Goal: Transaction & Acquisition: Purchase product/service

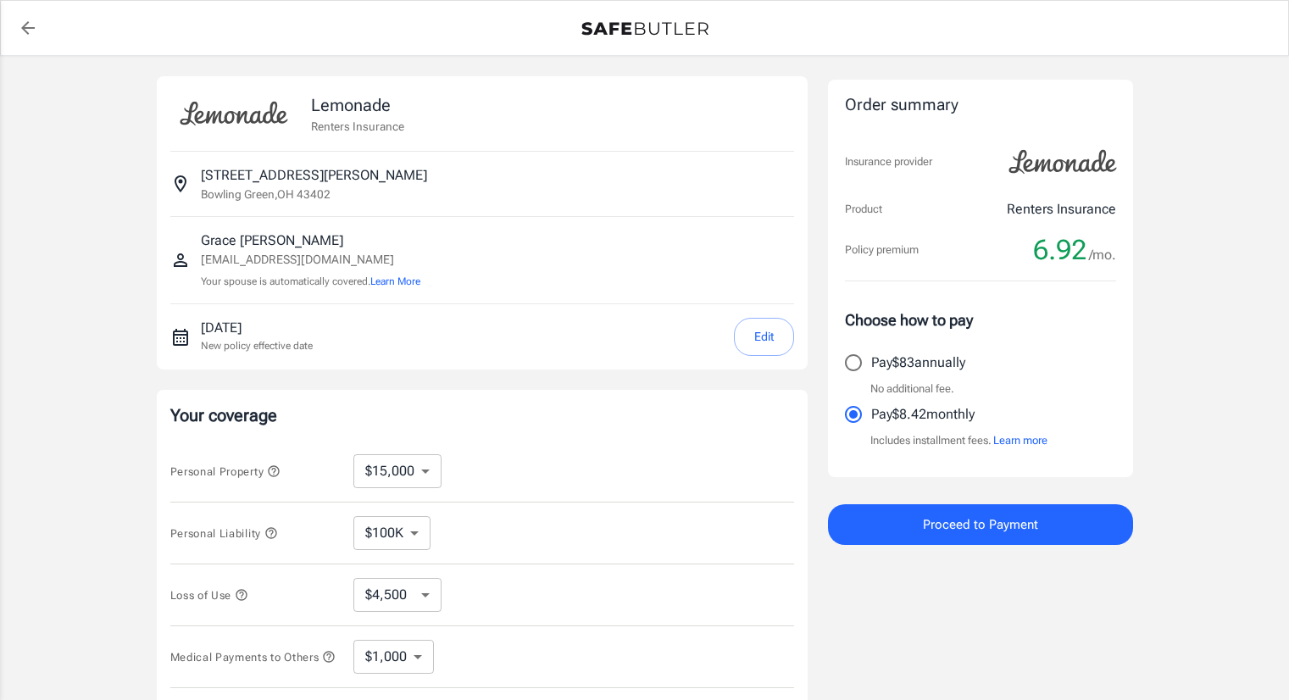
select select "15000"
select select "500"
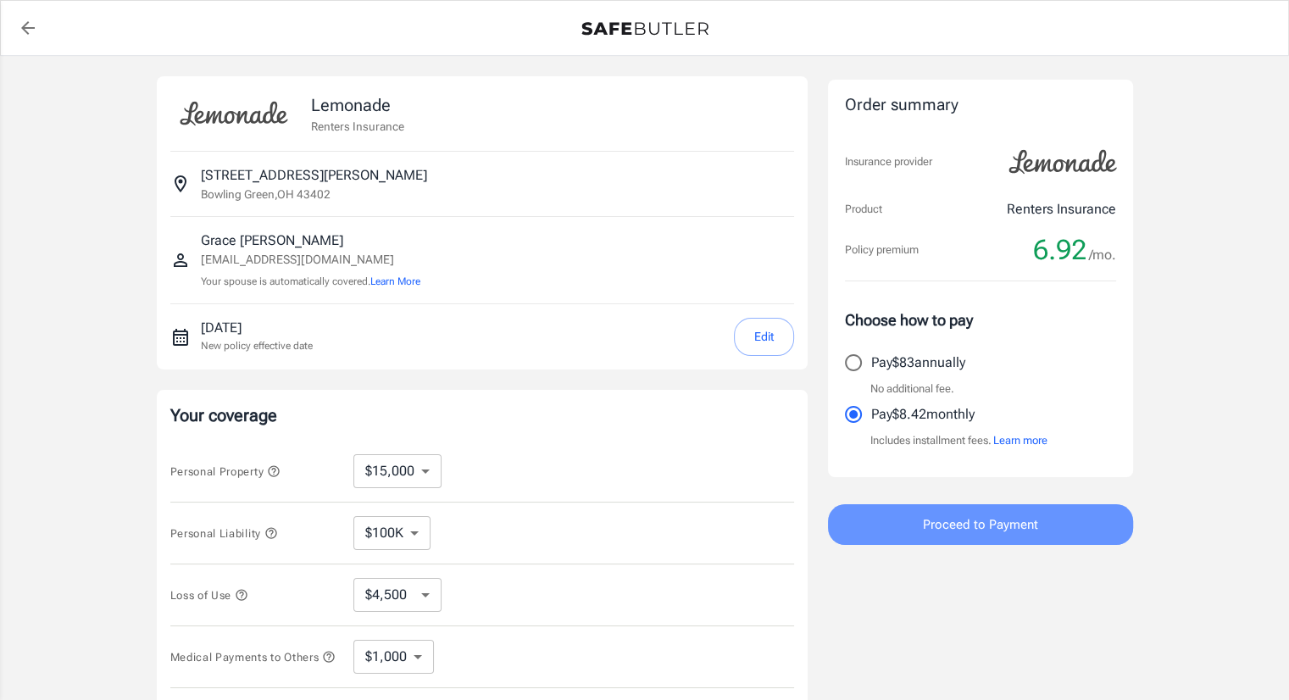
click at [979, 523] on span "Proceed to Payment" at bounding box center [980, 525] width 115 height 22
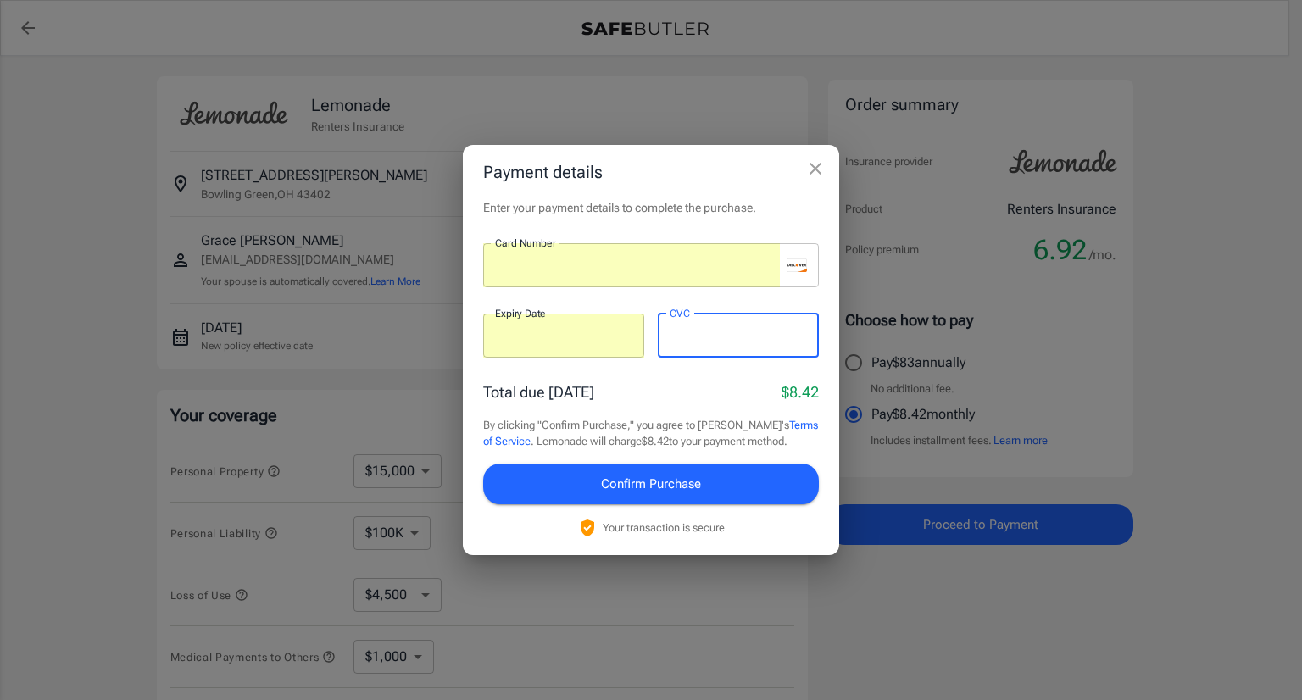
click at [665, 481] on span "Confirm Purchase" at bounding box center [651, 484] width 100 height 22
click at [753, 283] on div at bounding box center [631, 265] width 297 height 44
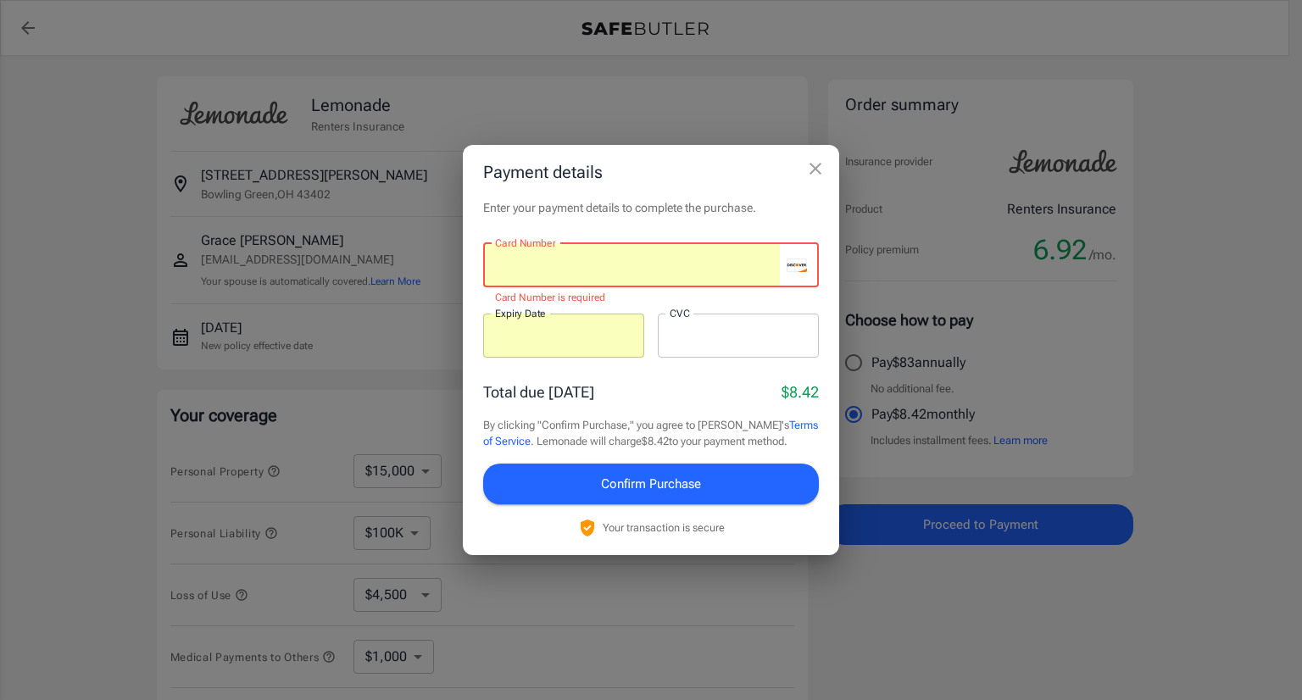
click at [628, 255] on div at bounding box center [631, 265] width 297 height 44
click at [554, 279] on div at bounding box center [631, 265] width 297 height 44
click at [817, 157] on button "close" at bounding box center [815, 169] width 34 height 34
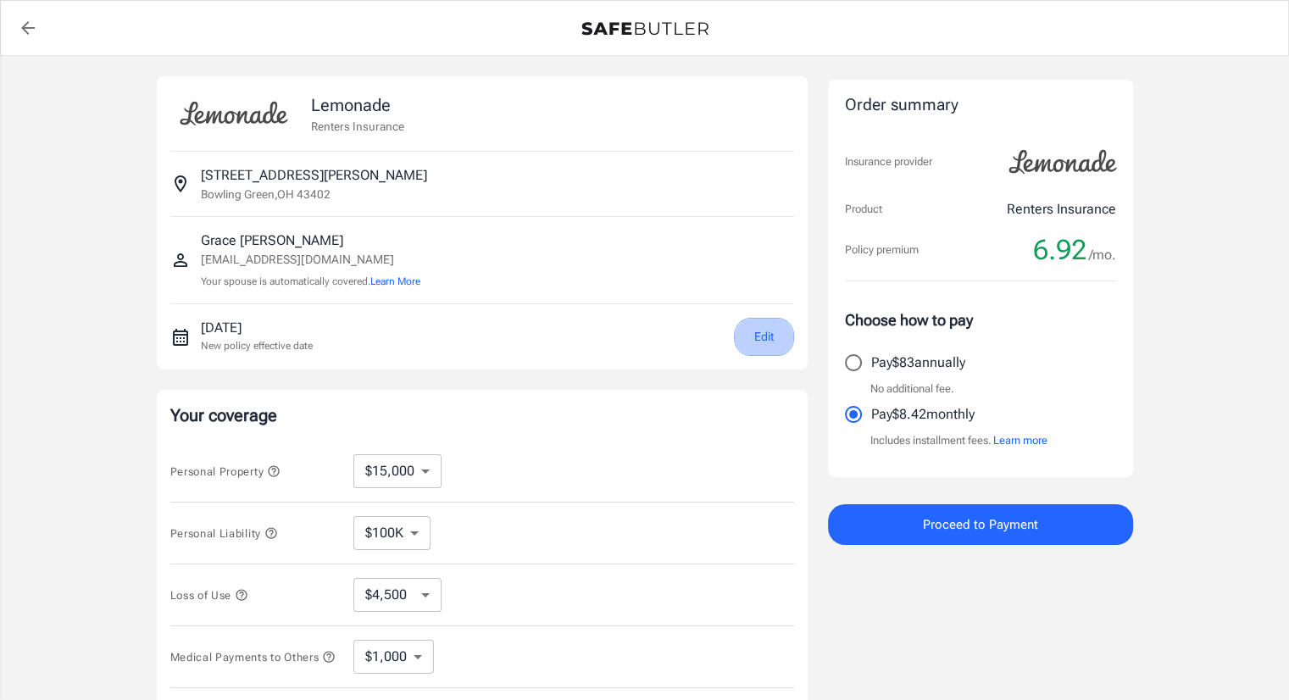
click at [764, 336] on button "Edit" at bounding box center [764, 337] width 60 height 38
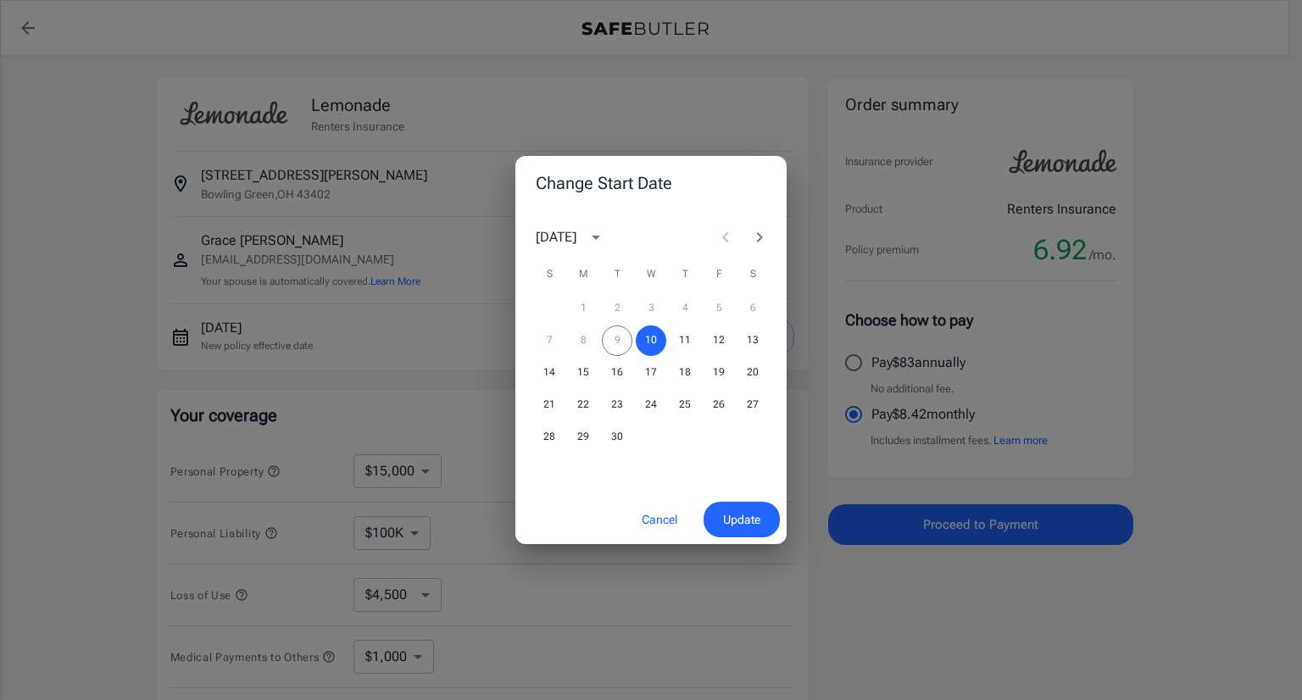
click at [606, 230] on icon "calendar view is open, switch to year view" at bounding box center [596, 237] width 20 height 20
click at [576, 242] on div "[DATE]" at bounding box center [556, 237] width 41 height 20
click at [766, 243] on icon "Next month" at bounding box center [759, 237] width 20 height 20
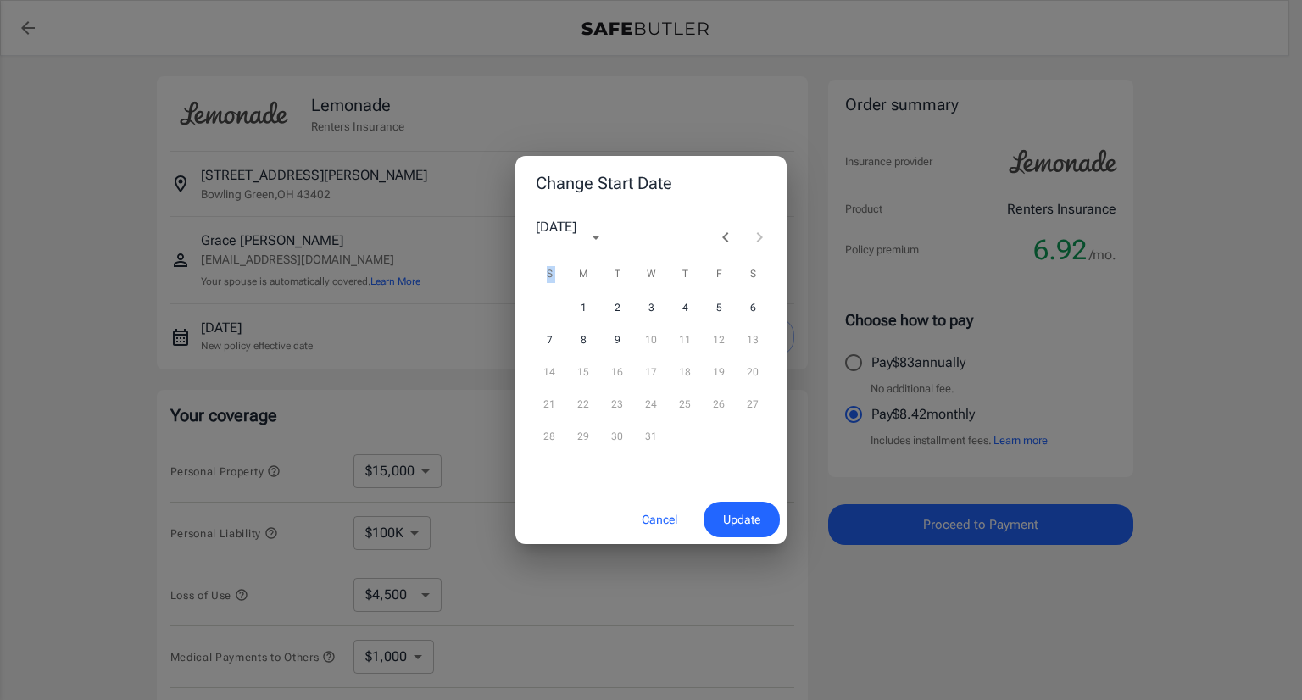
click at [766, 243] on div at bounding box center [742, 237] width 68 height 34
click at [469, 313] on div "Change Start Date [DATE] S M T W T F S 1 2 3 4 5 6 7 8 9 10 11 12 13 14 15 16 1…" at bounding box center [651, 350] width 1302 height 700
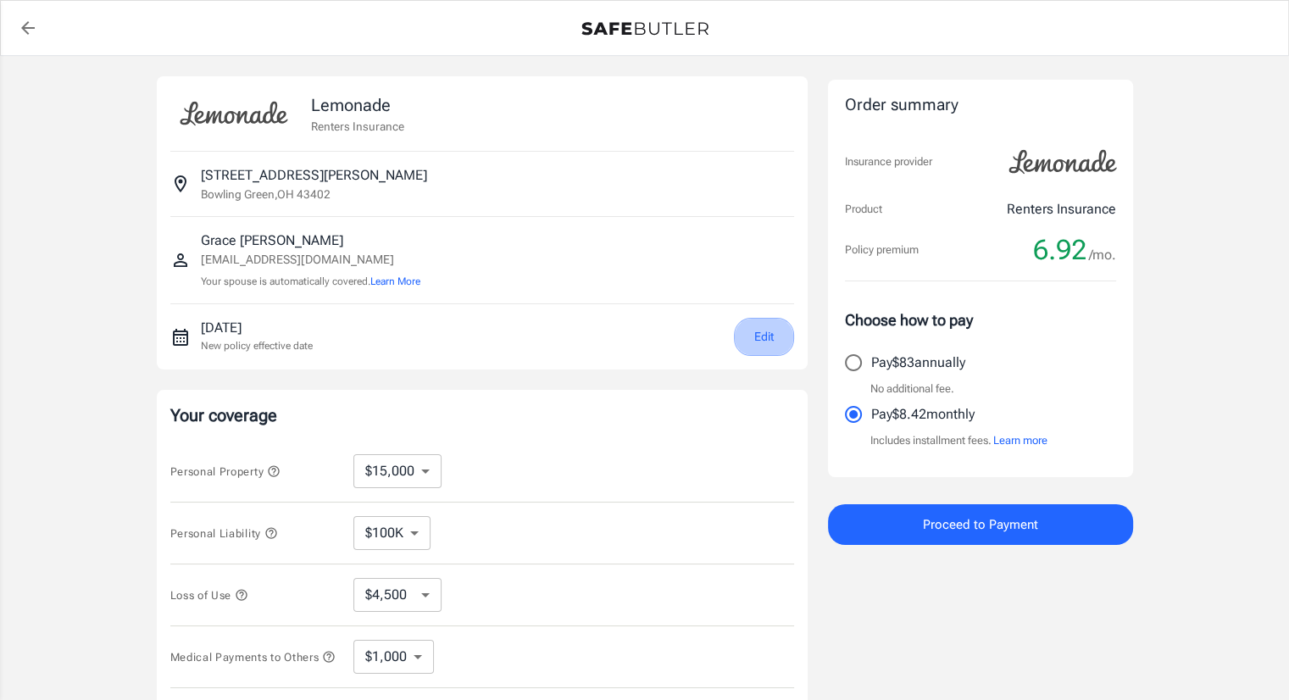
click at [760, 332] on button "Edit" at bounding box center [764, 337] width 60 height 38
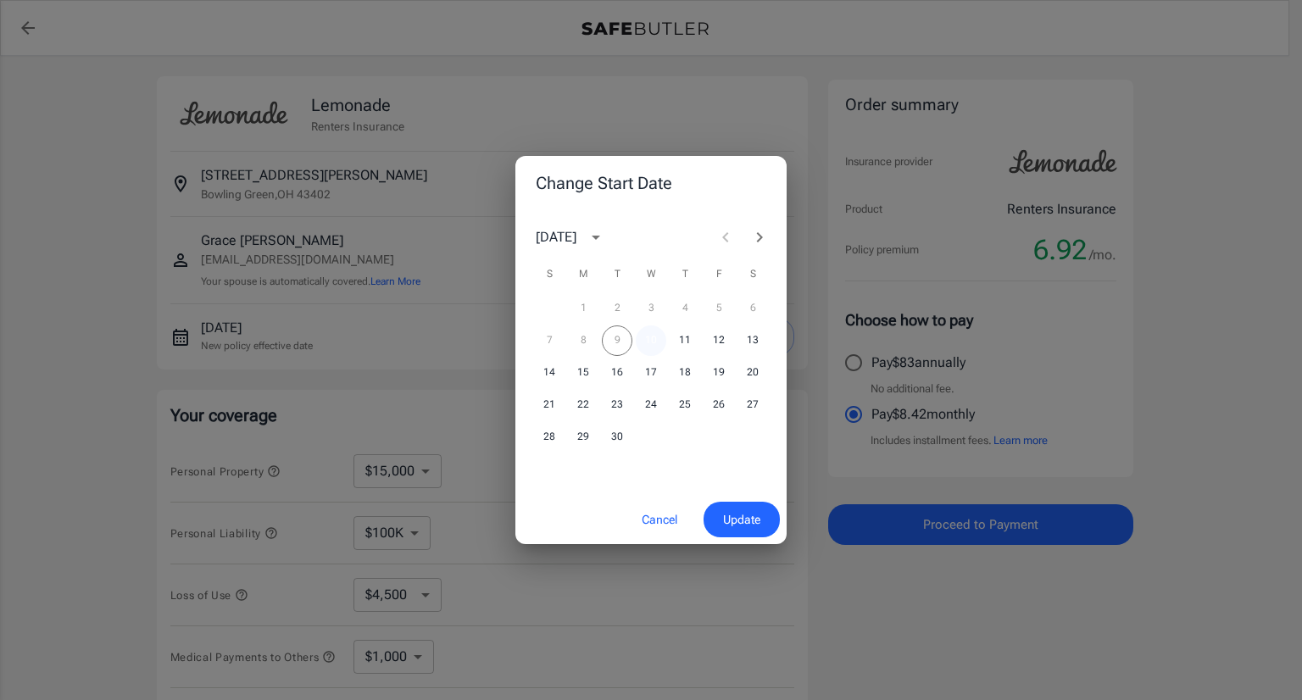
click at [645, 335] on button "10" at bounding box center [651, 340] width 31 height 31
click at [756, 233] on icon "Next month" at bounding box center [759, 237] width 20 height 20
click at [758, 240] on icon "Next month" at bounding box center [760, 237] width 6 height 10
click at [614, 338] on button "9" at bounding box center [617, 340] width 31 height 31
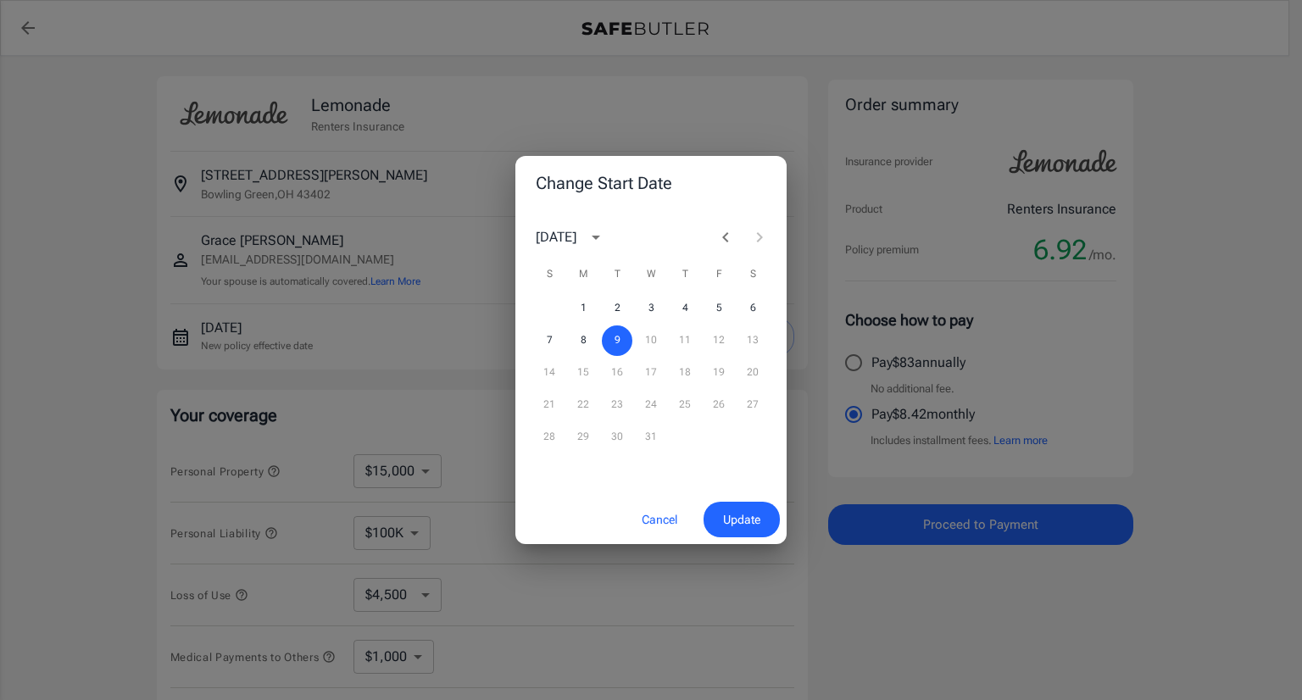
click at [728, 522] on span "Update" at bounding box center [741, 519] width 37 height 21
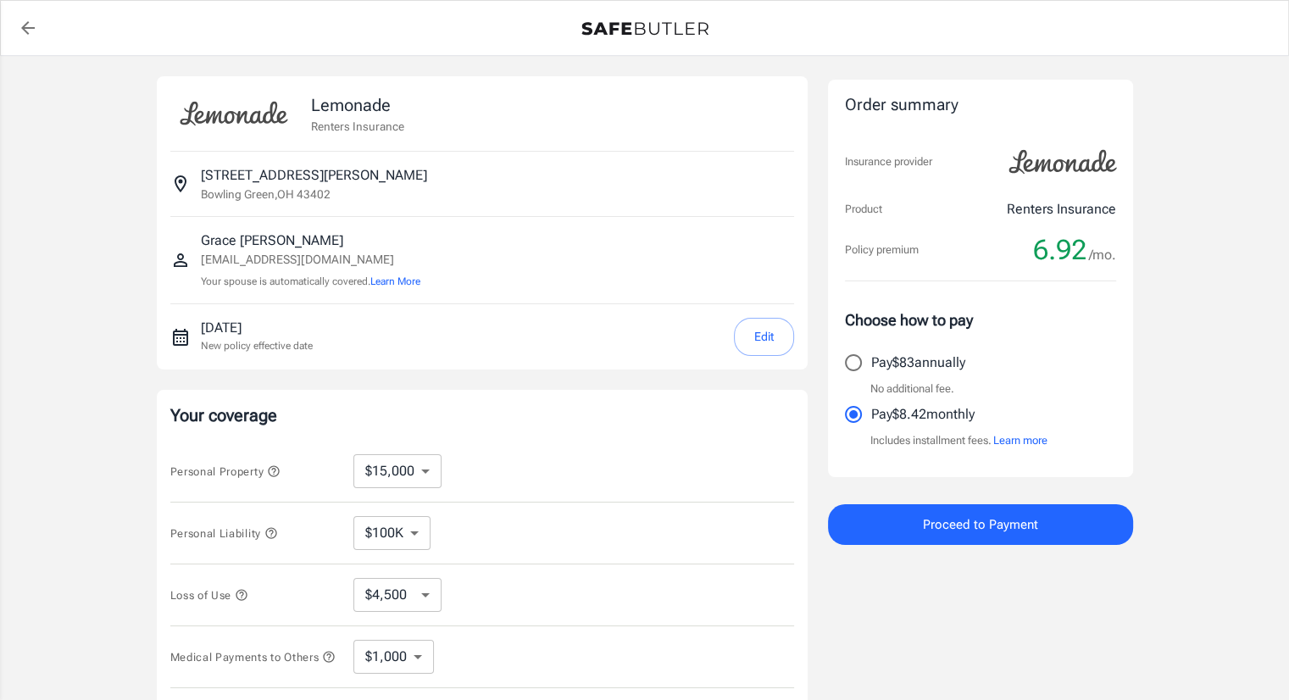
click at [907, 516] on button "Proceed to Payment" at bounding box center [980, 524] width 305 height 41
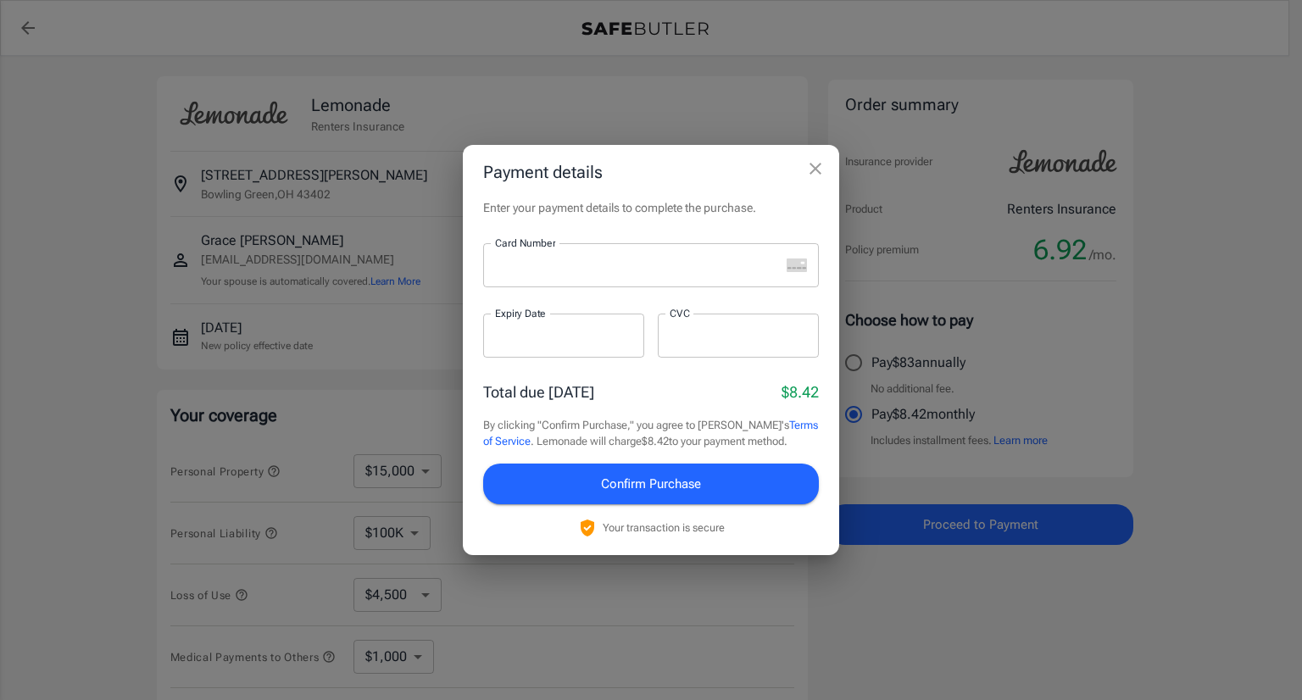
click at [556, 257] on iframe at bounding box center [637, 265] width 285 height 16
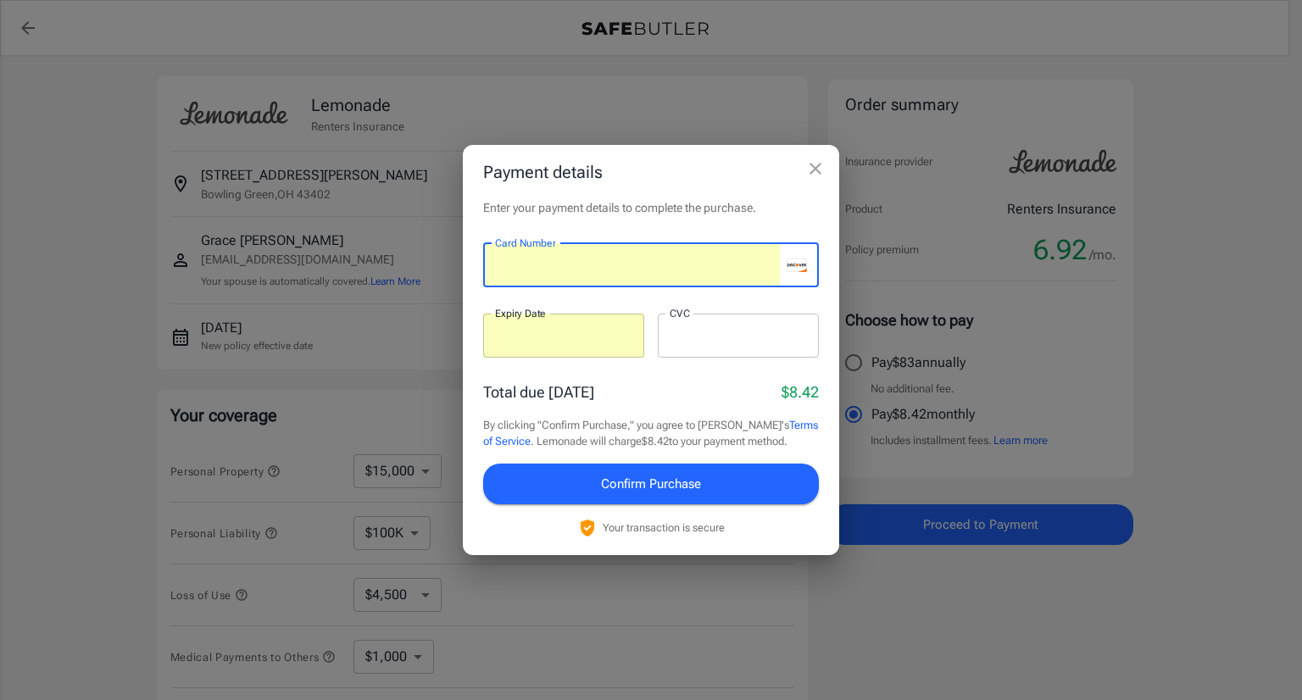
click at [679, 275] on div at bounding box center [631, 265] width 297 height 44
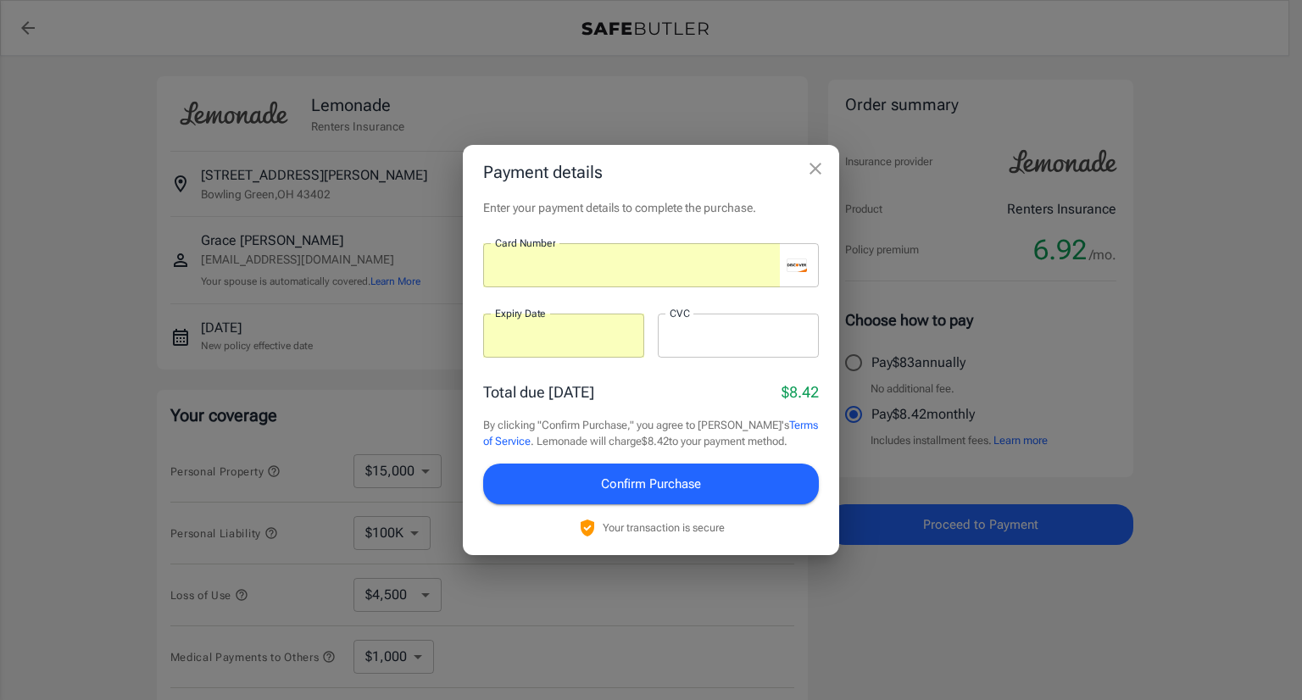
click at [687, 321] on div at bounding box center [738, 336] width 161 height 44
click at [619, 489] on span "Confirm Purchase" at bounding box center [651, 484] width 100 height 22
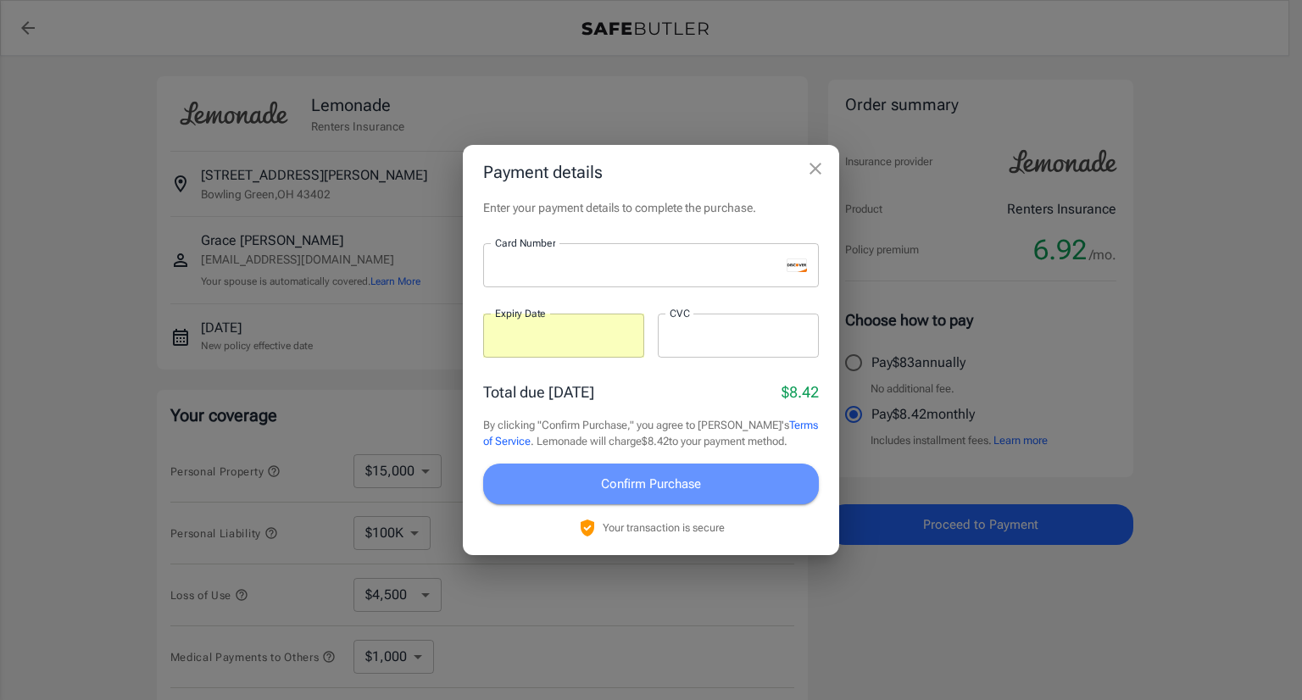
click at [636, 492] on span "Confirm Purchase" at bounding box center [651, 484] width 100 height 22
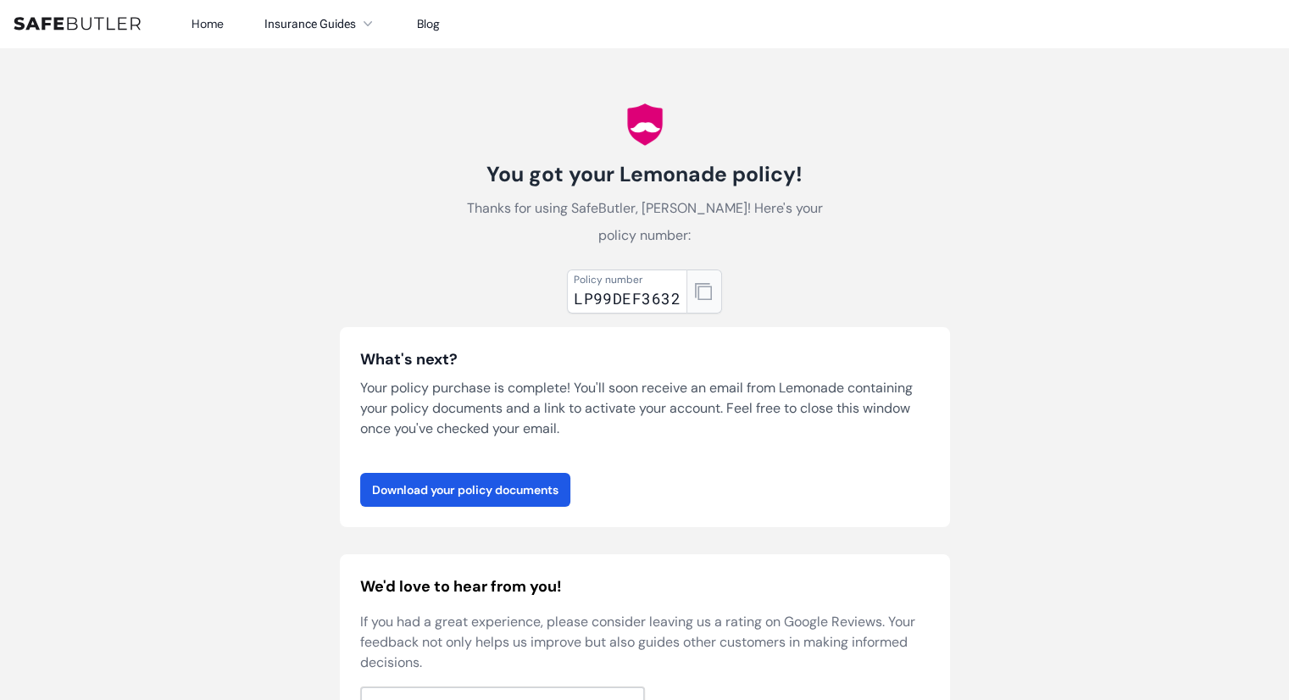
click at [704, 292] on icon "button" at bounding box center [703, 291] width 17 height 17
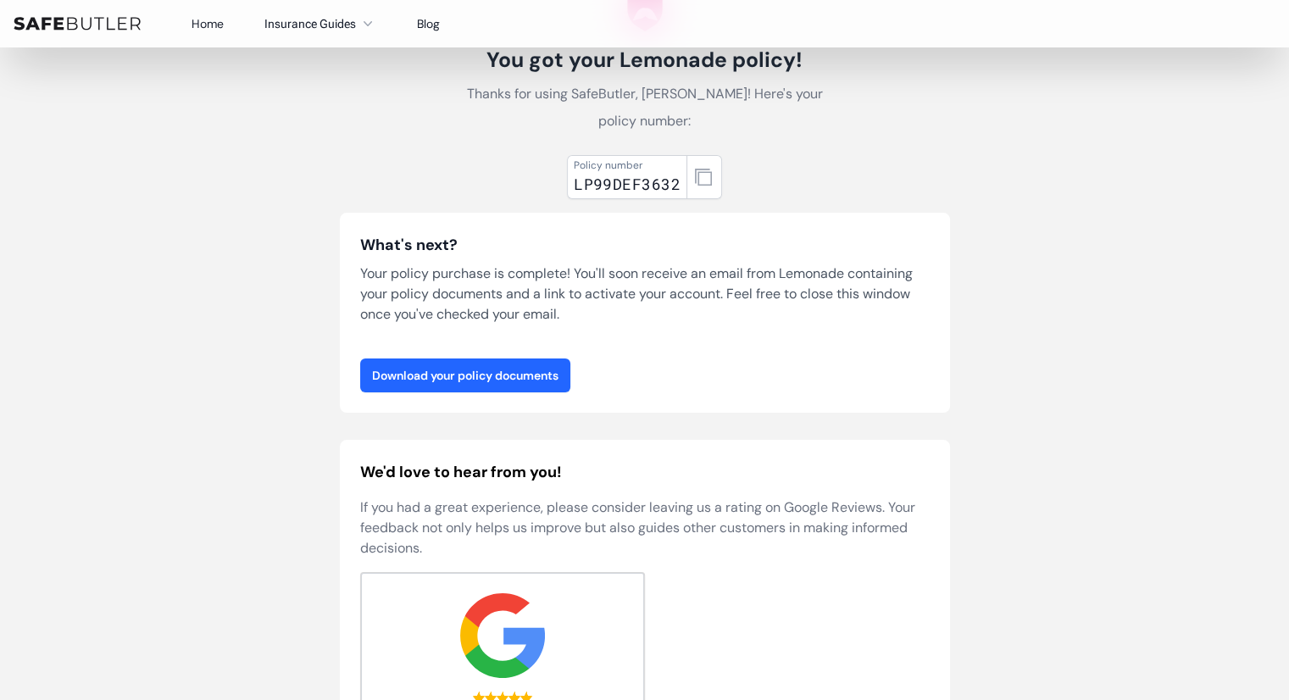
scroll to position [115, 0]
click at [481, 375] on link "Download your policy documents" at bounding box center [465, 375] width 210 height 34
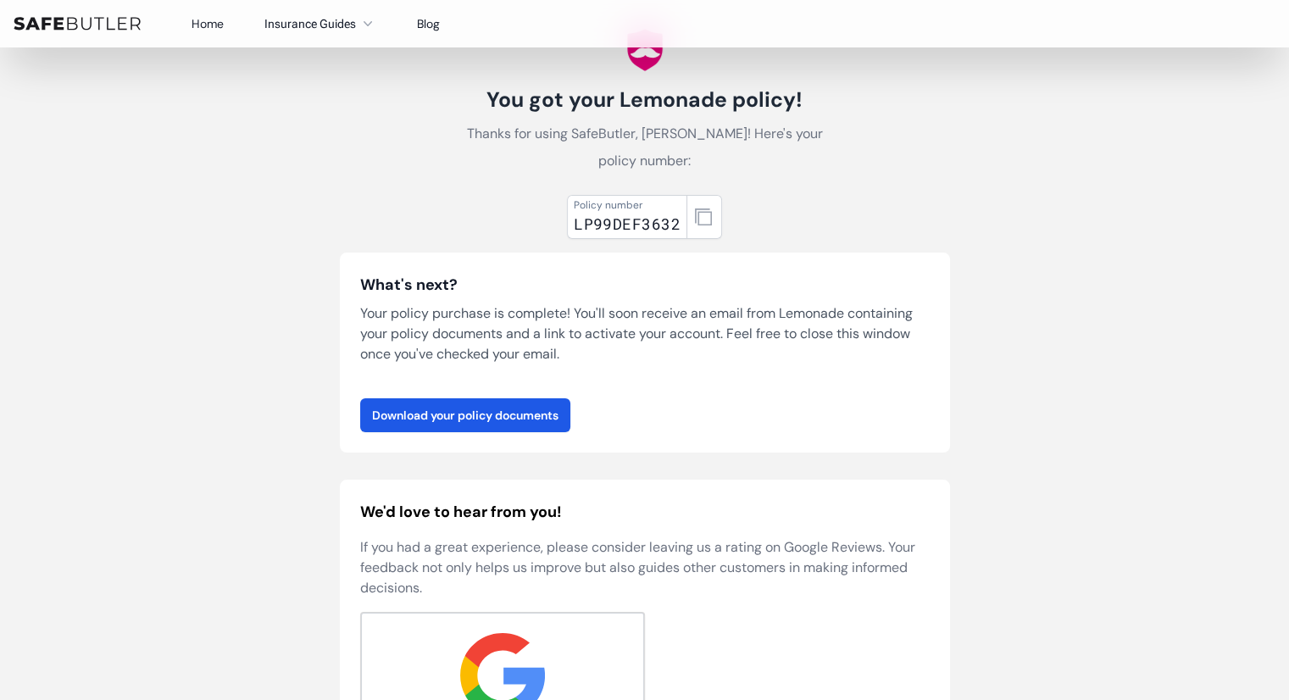
scroll to position [0, 0]
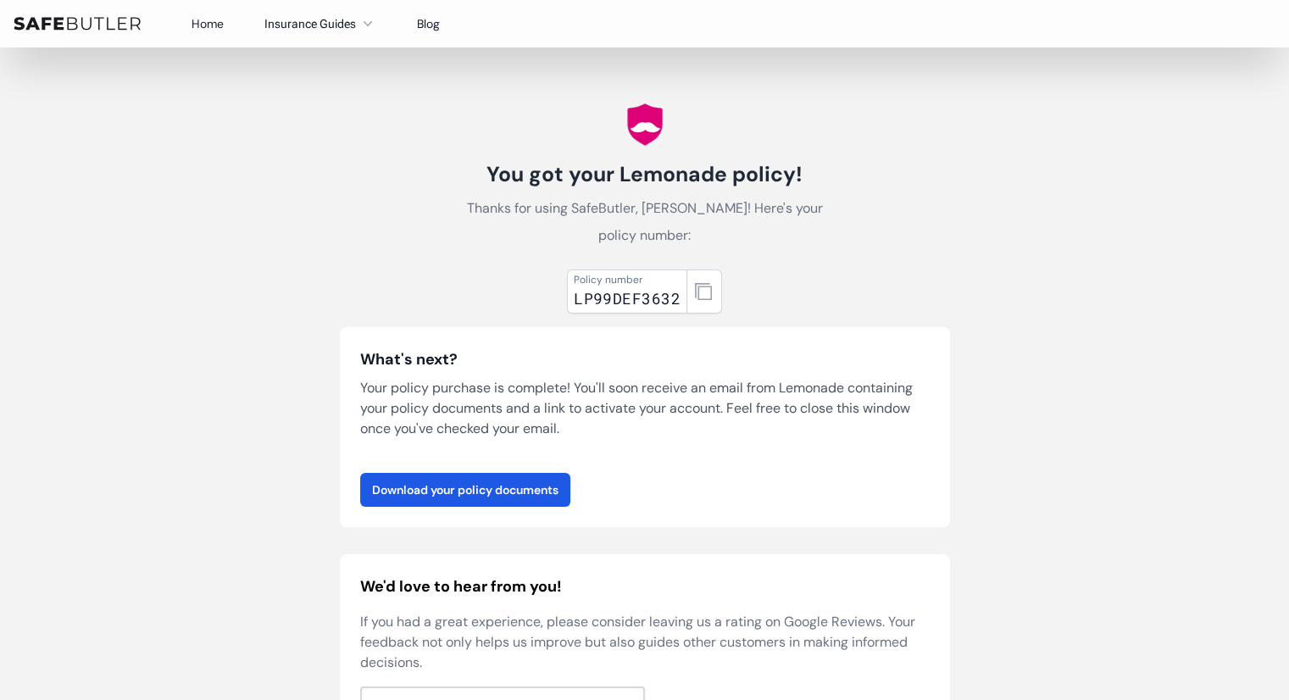
click at [210, 29] on link "Home" at bounding box center [208, 23] width 32 height 15
